Goal: Task Accomplishment & Management: Manage account settings

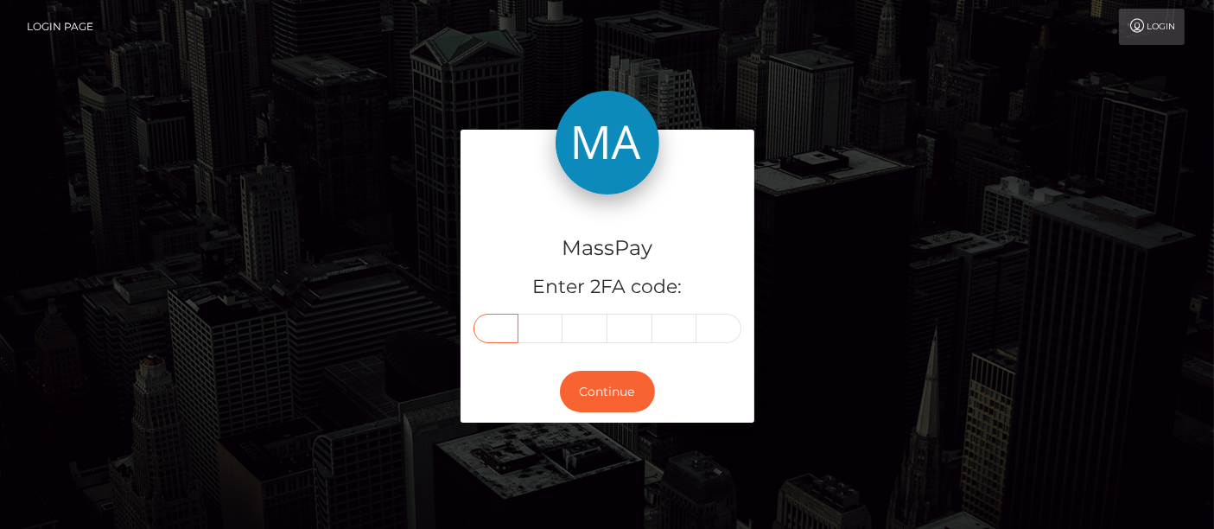
click at [508, 323] on input "text" at bounding box center [495, 328] width 45 height 29
type input "5"
type input "3"
type input "9"
type input "8"
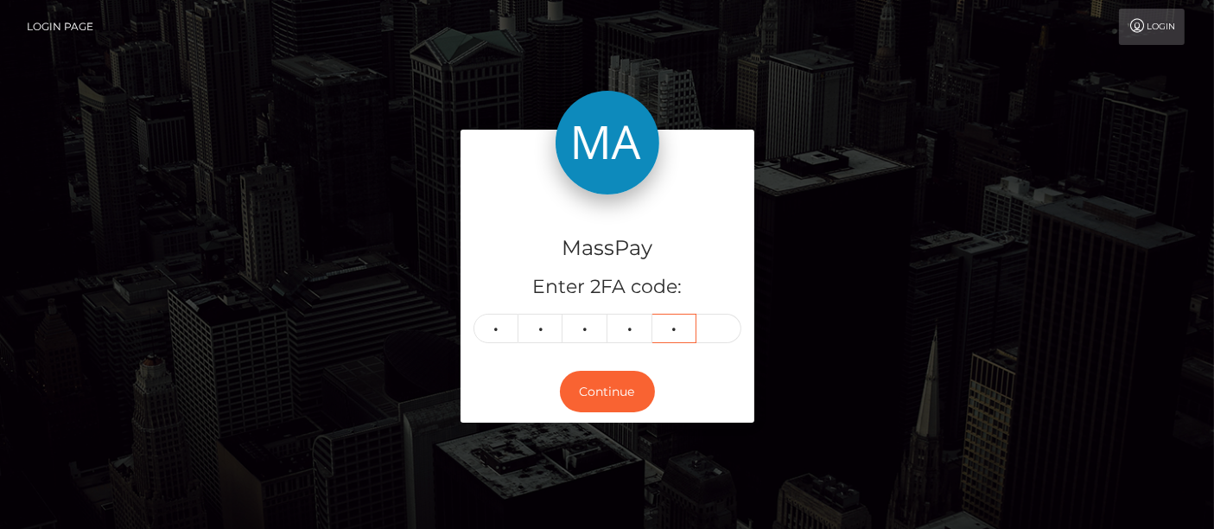
type input "0"
type input "1"
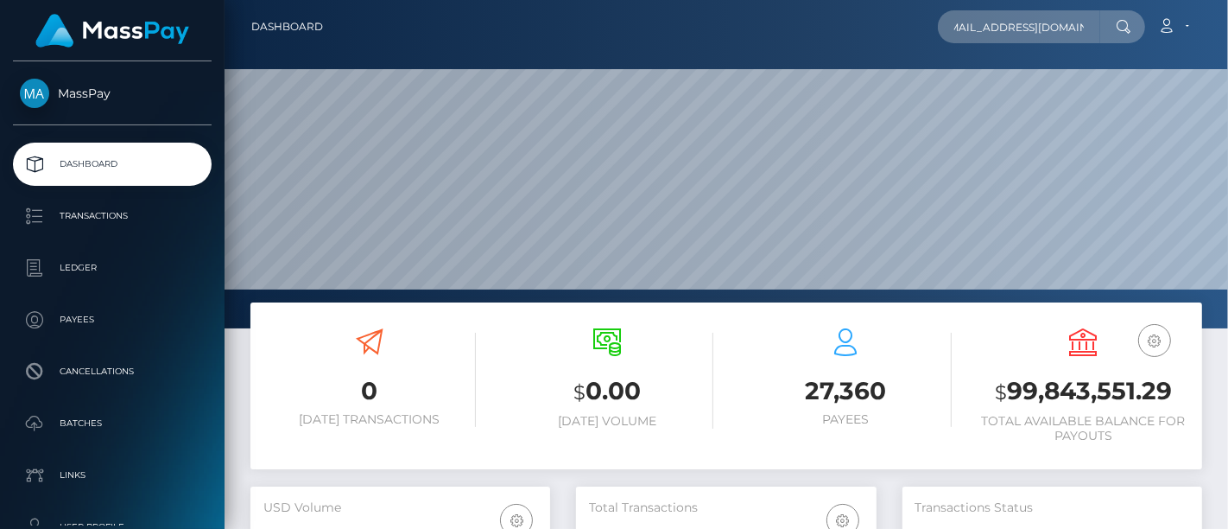
scroll to position [306, 300]
type input "[EMAIL_ADDRESS][DOMAIN_NAME]"
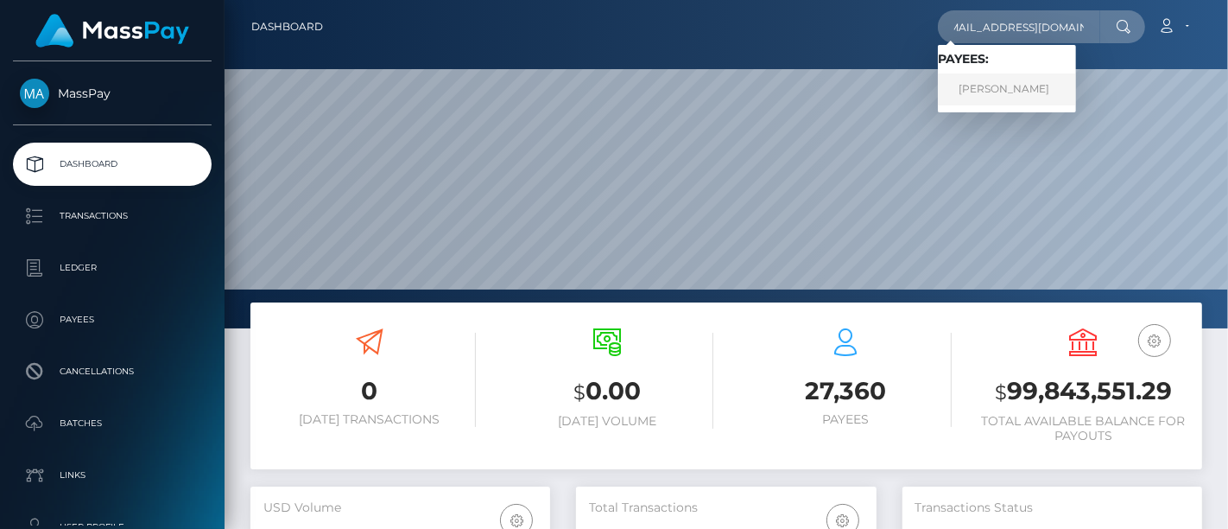
scroll to position [0, 0]
click at [994, 84] on link "Olivia Pham" at bounding box center [1007, 89] width 138 height 32
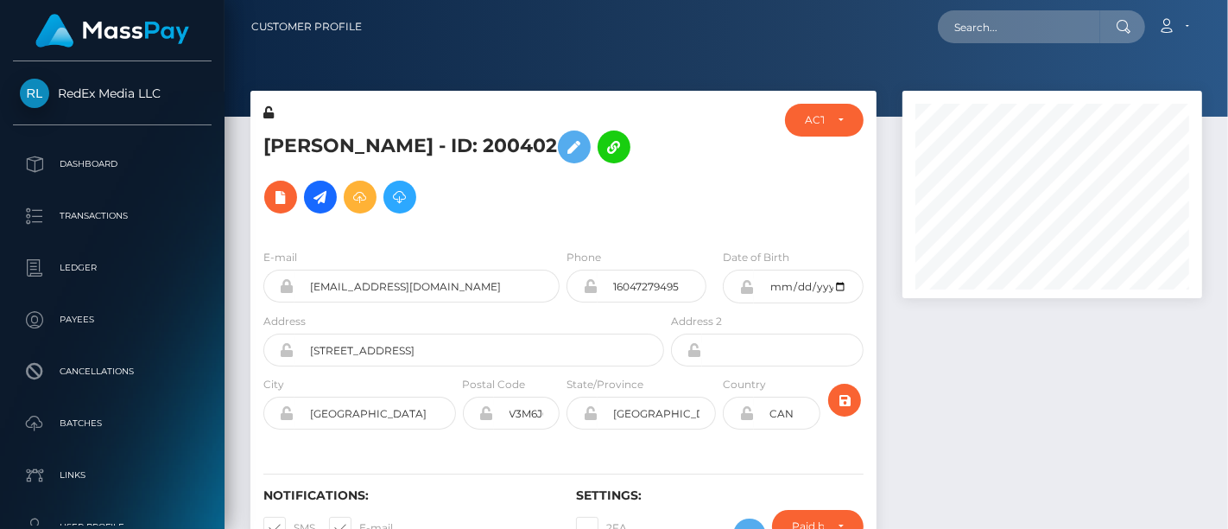
scroll to position [207, 300]
click at [977, 313] on div at bounding box center [1053, 338] width 326 height 495
click at [1209, 80] on div at bounding box center [727, 58] width 1004 height 117
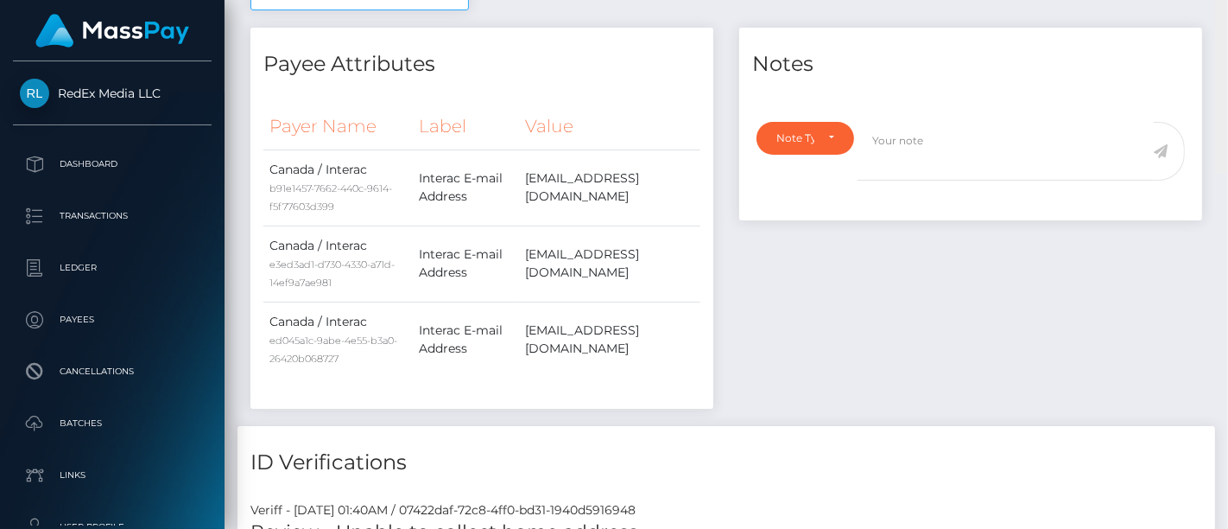
scroll to position [0, 0]
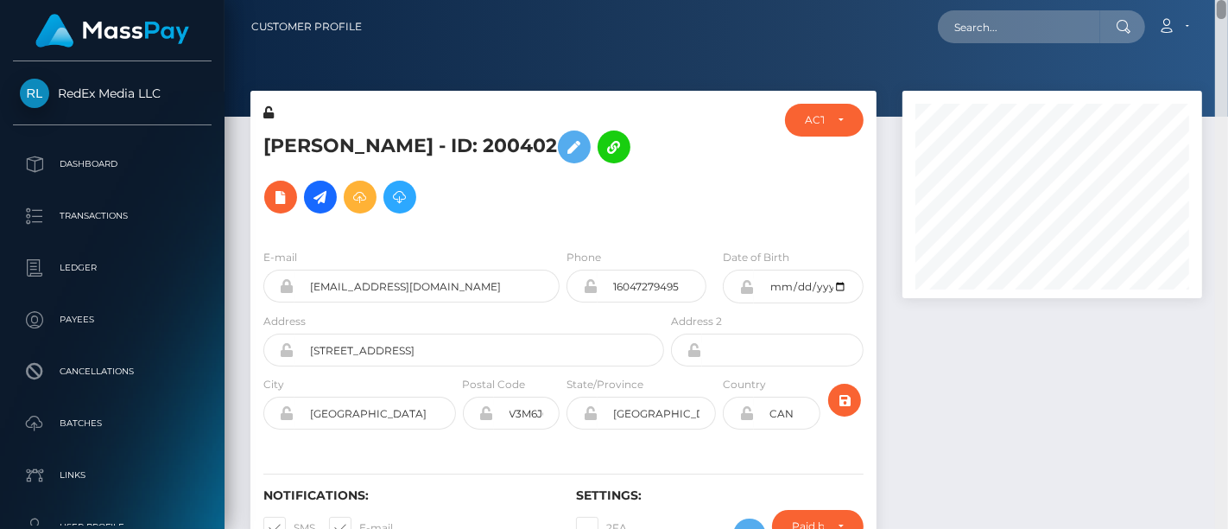
drag, startPoint x: 1222, startPoint y: 3, endPoint x: 1210, endPoint y: -53, distance: 57.4
click at [1210, 0] on html "RedEx Media LLC Dashboard Transactions Ledger Payees Batches" at bounding box center [614, 264] width 1228 height 529
click at [1216, 33] on nav "Customer Profile Loading... Loading... Account" at bounding box center [727, 27] width 1004 height 54
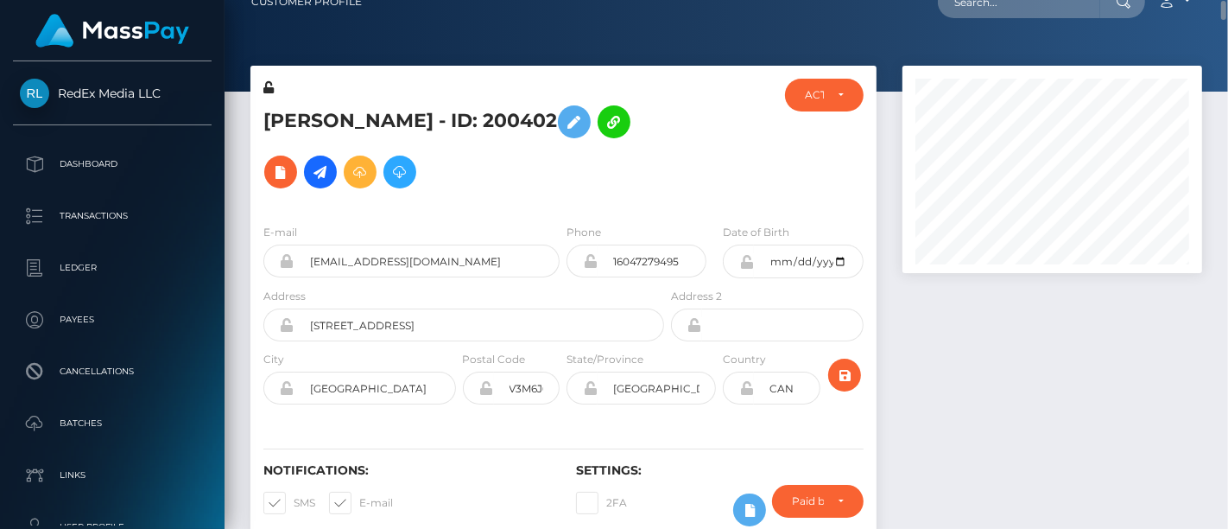
click at [1214, 18] on nav "Customer Profile Loading... Loading... Account" at bounding box center [727, 2] width 1004 height 54
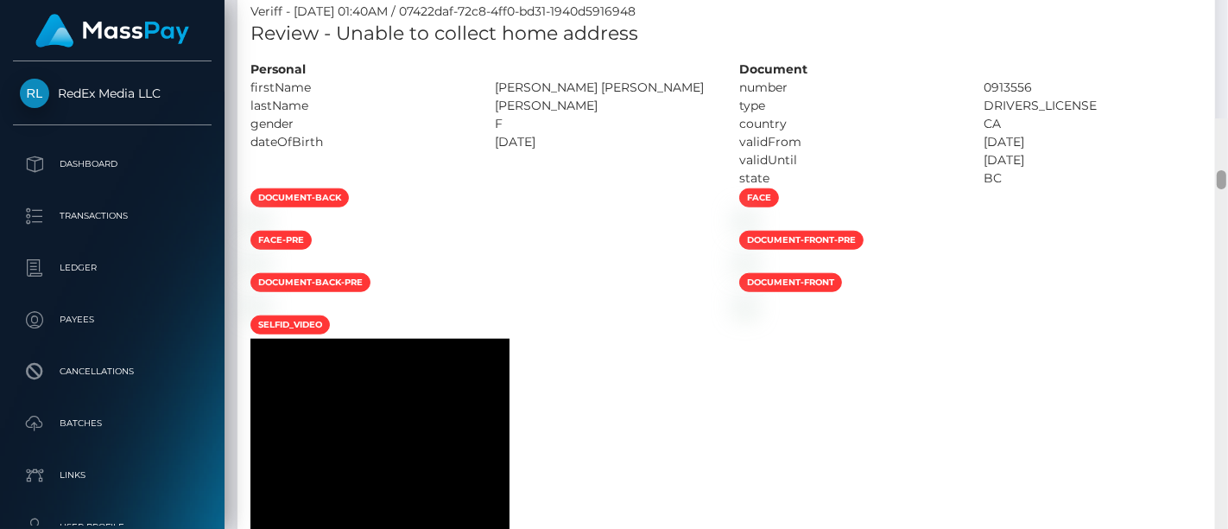
scroll to position [1144, 0]
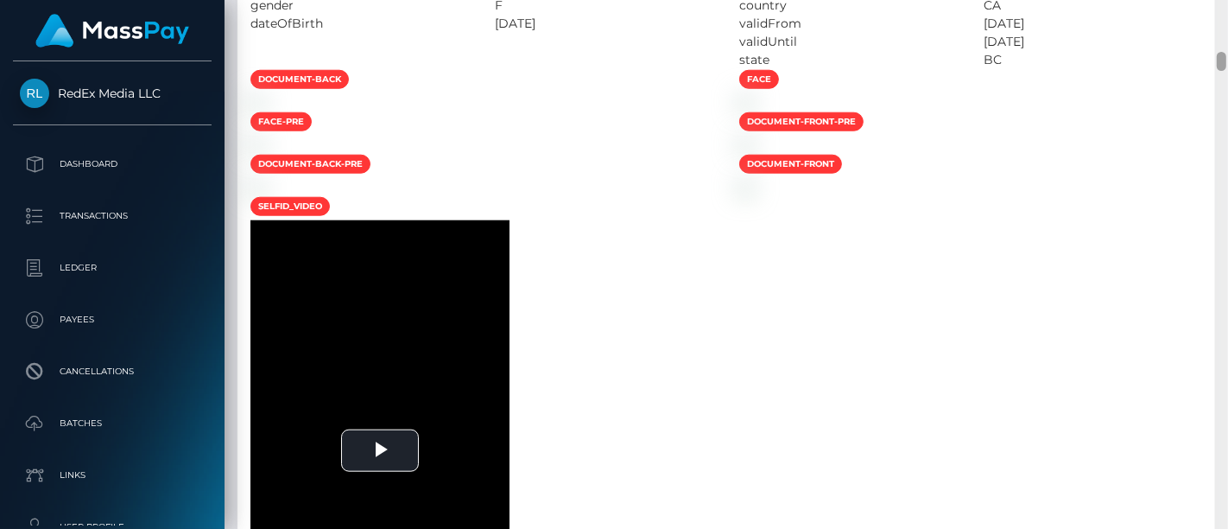
drag, startPoint x: 1220, startPoint y: 13, endPoint x: 1226, endPoint y: 68, distance: 55.6
click at [1226, 68] on div at bounding box center [1222, 61] width 10 height 19
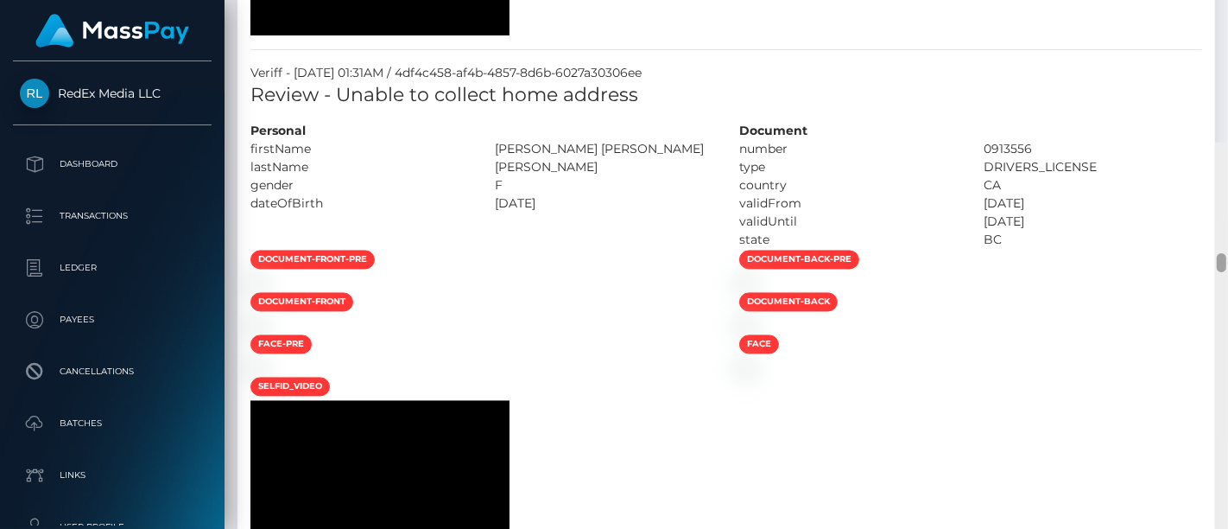
scroll to position [3041, 0]
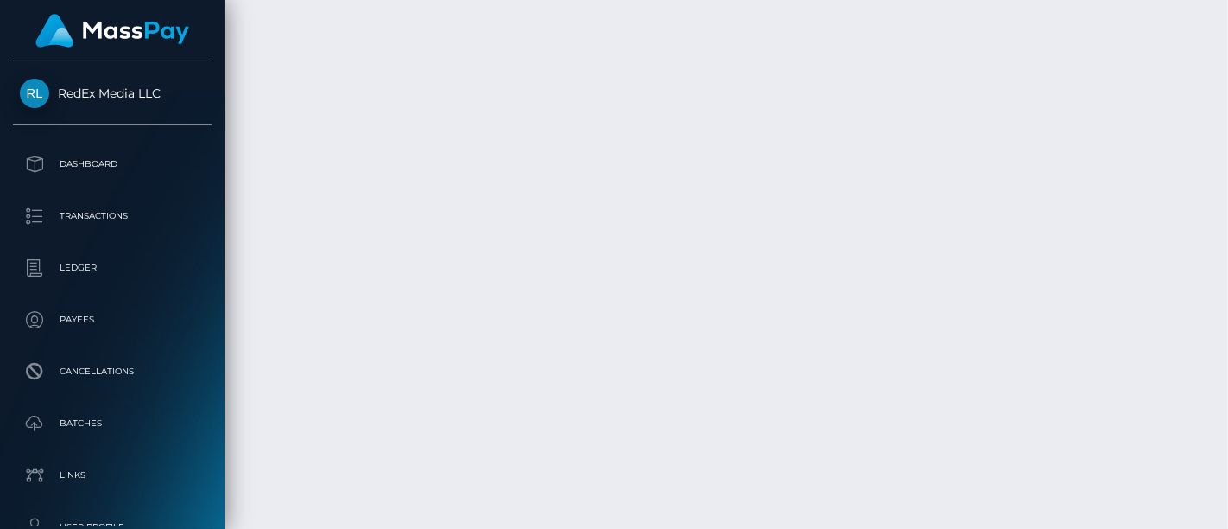
drag, startPoint x: 1223, startPoint y: 65, endPoint x: 1197, endPoint y: 437, distance: 373.2
click at [1197, 437] on div "Customer Profile Loading... Loading..." at bounding box center [727, 264] width 1004 height 529
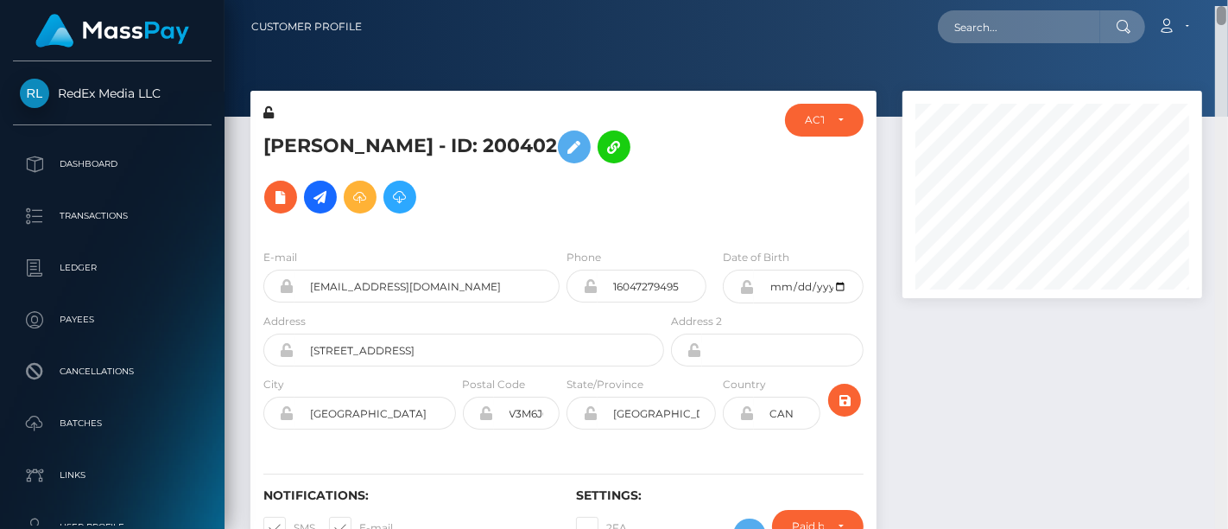
scroll to position [29, 0]
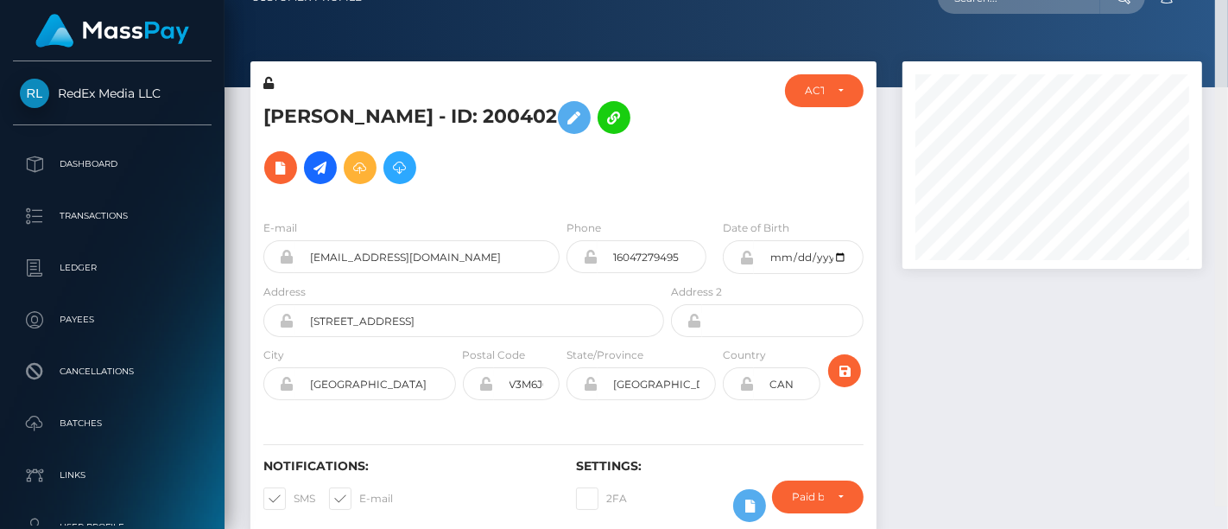
drag, startPoint x: 1223, startPoint y: 438, endPoint x: 1220, endPoint y: 9, distance: 429.3
click at [1220, 9] on div "Customer Profile Loading... Loading..." at bounding box center [727, 264] width 1004 height 529
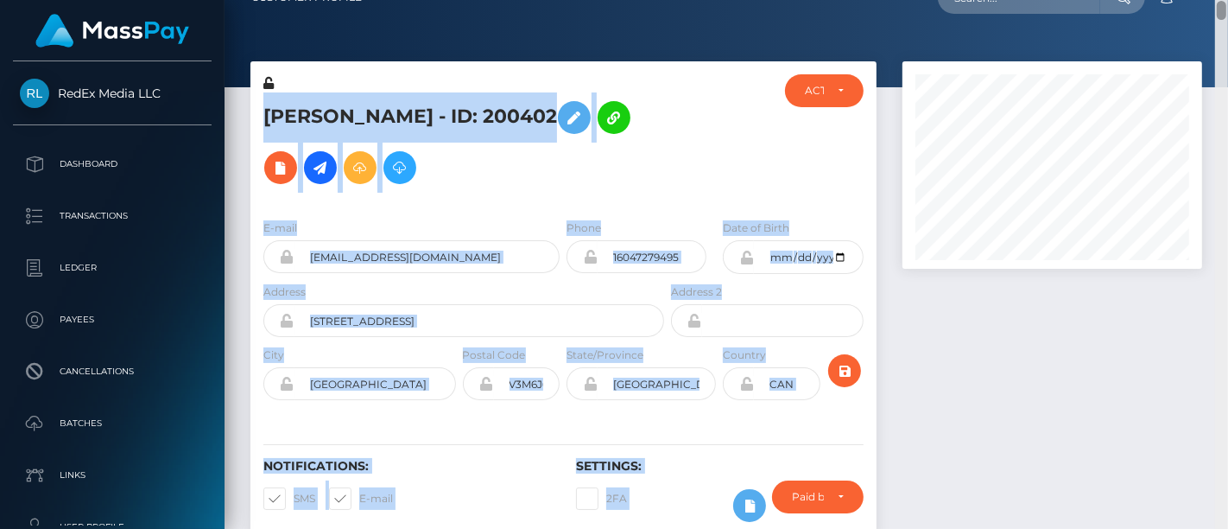
drag, startPoint x: 1220, startPoint y: 9, endPoint x: 1220, endPoint y: 52, distance: 43.2
click at [1220, 52] on div "Customer Profile Loading... Loading..." at bounding box center [727, 264] width 1004 height 529
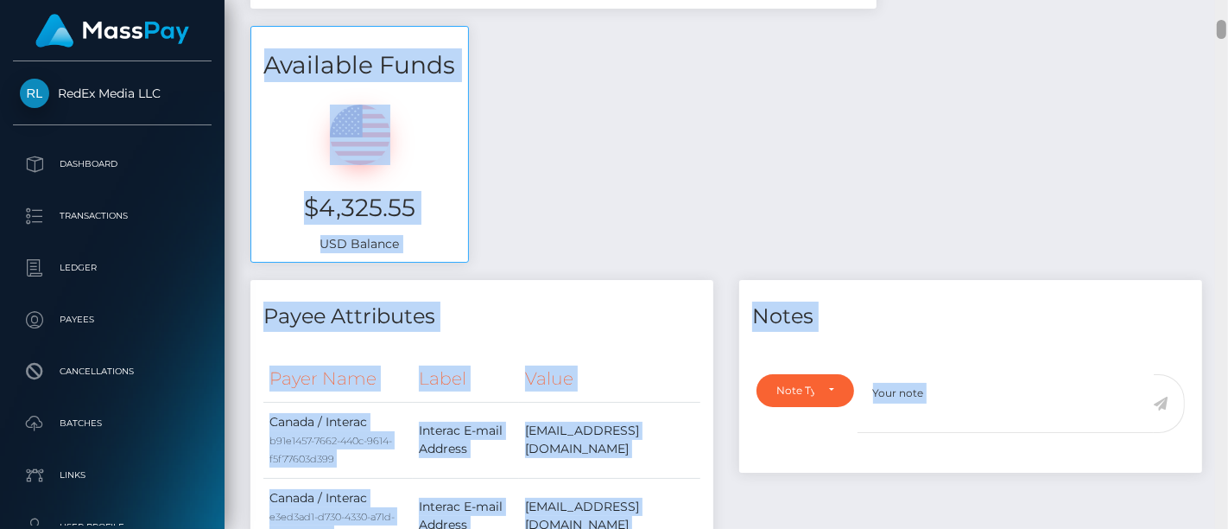
click at [1216, 33] on div at bounding box center [1221, 264] width 13 height 529
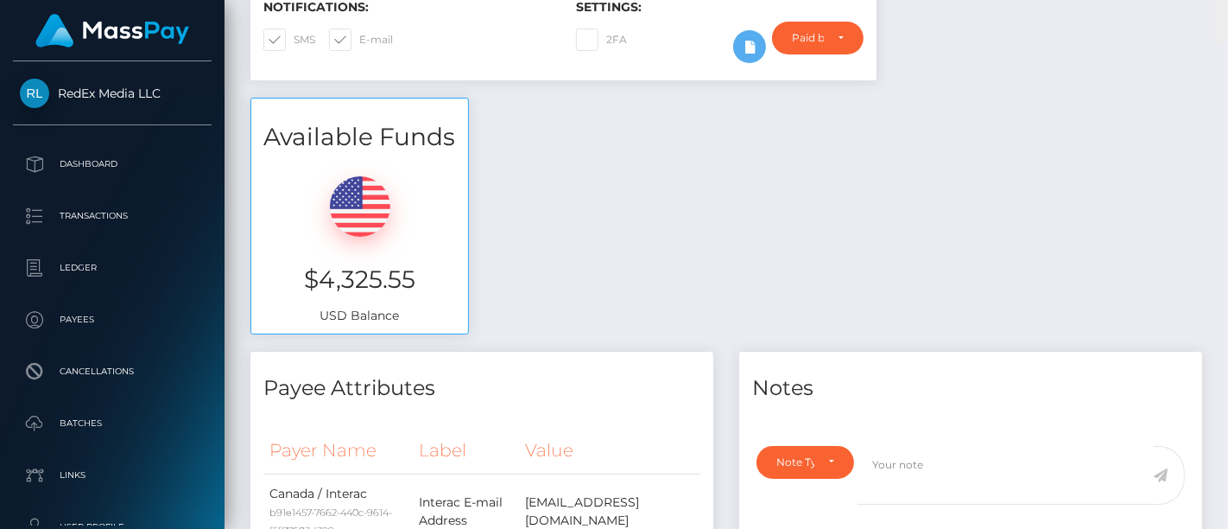
scroll to position [0, 0]
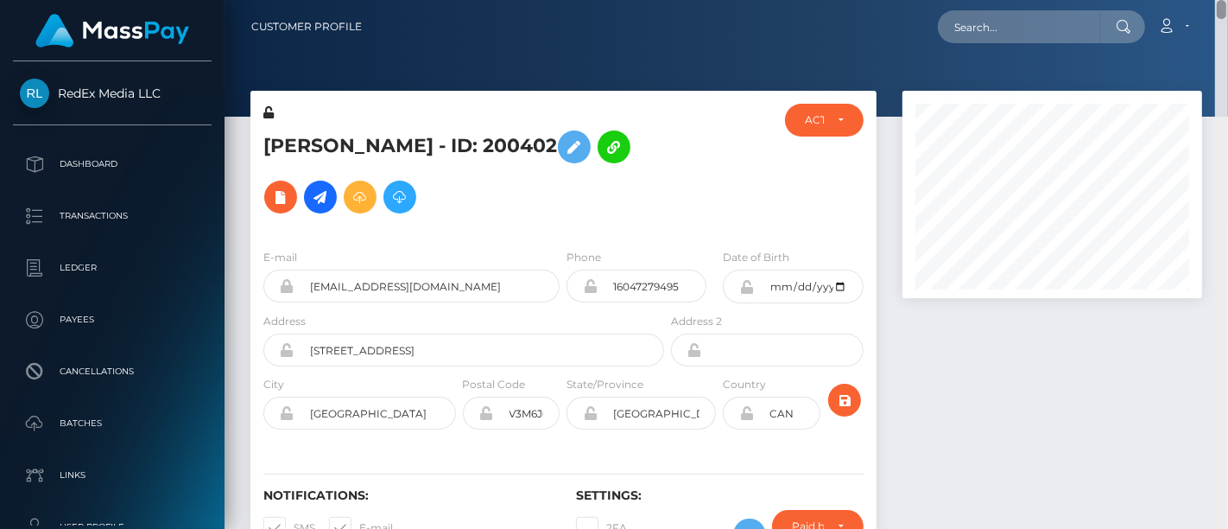
drag, startPoint x: 1216, startPoint y: 33, endPoint x: 1227, endPoint y: -117, distance: 149.8
click at [1227, 0] on html "RedEx Media LLC Dashboard Transactions Ledger Payees Batches" at bounding box center [614, 264] width 1228 height 529
